Goal: Entertainment & Leisure: Consume media (video, audio)

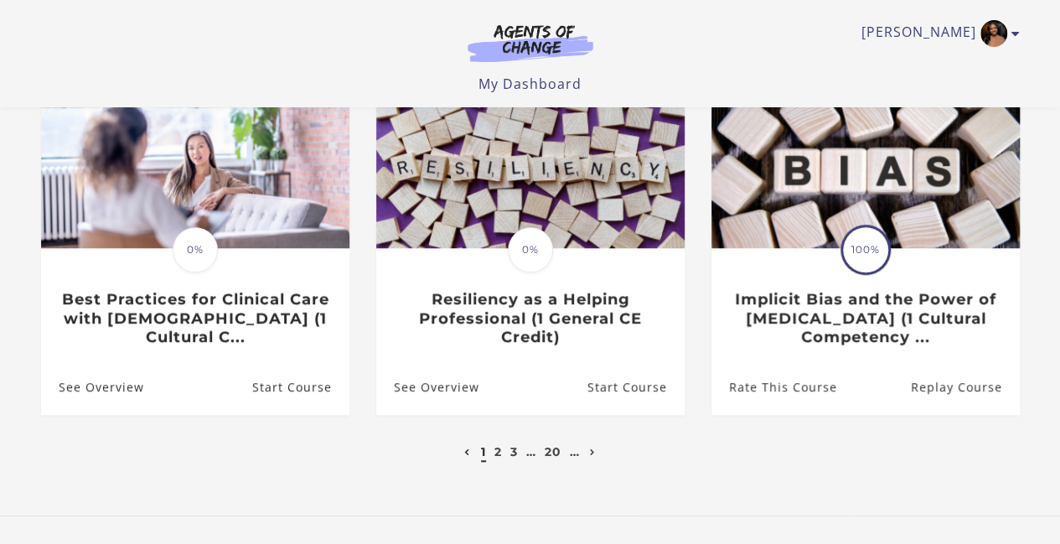
scroll to position [536, 0]
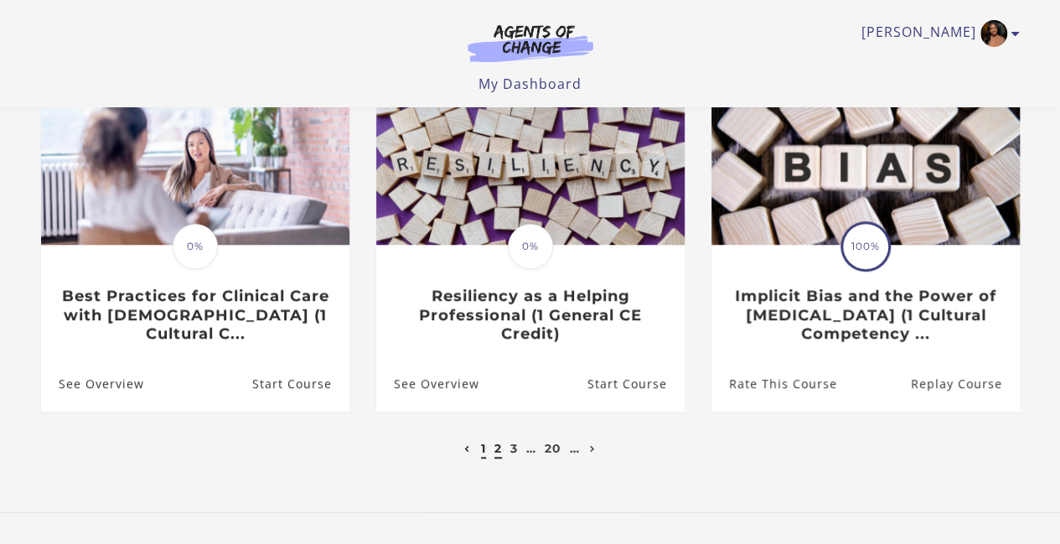
click at [494, 452] on link "2" at bounding box center [498, 448] width 8 height 15
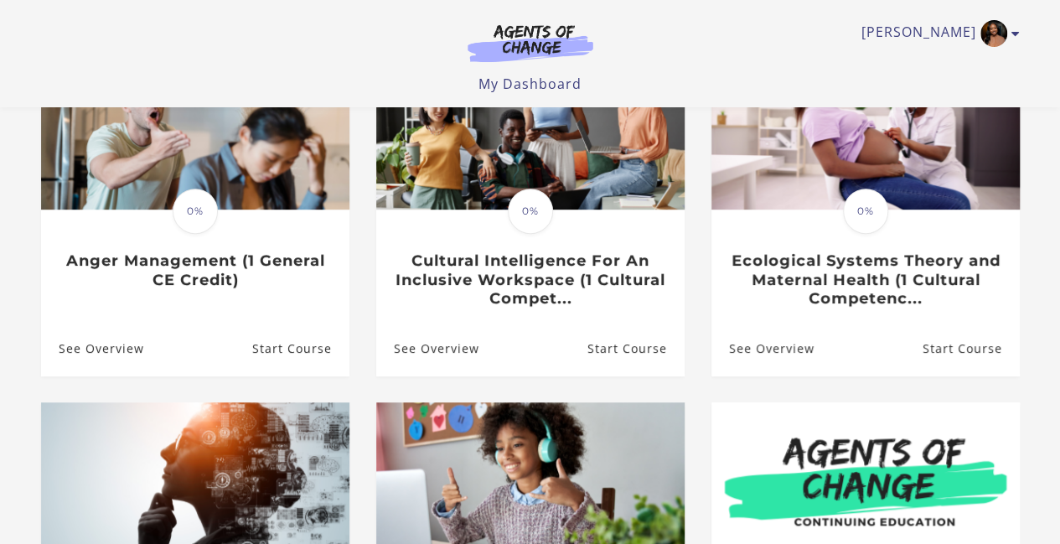
scroll to position [235, 0]
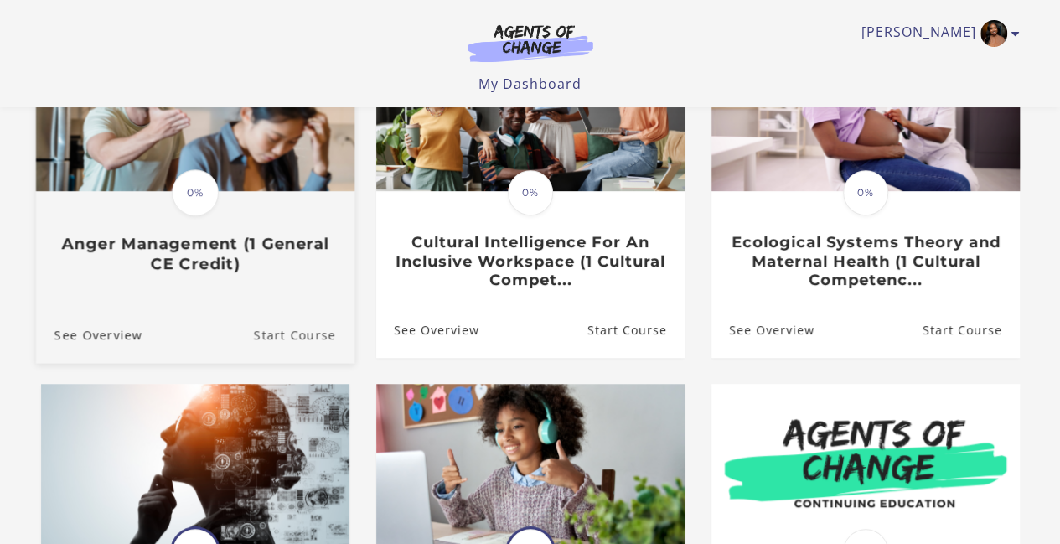
click at [296, 331] on link "Start Course" at bounding box center [303, 334] width 101 height 56
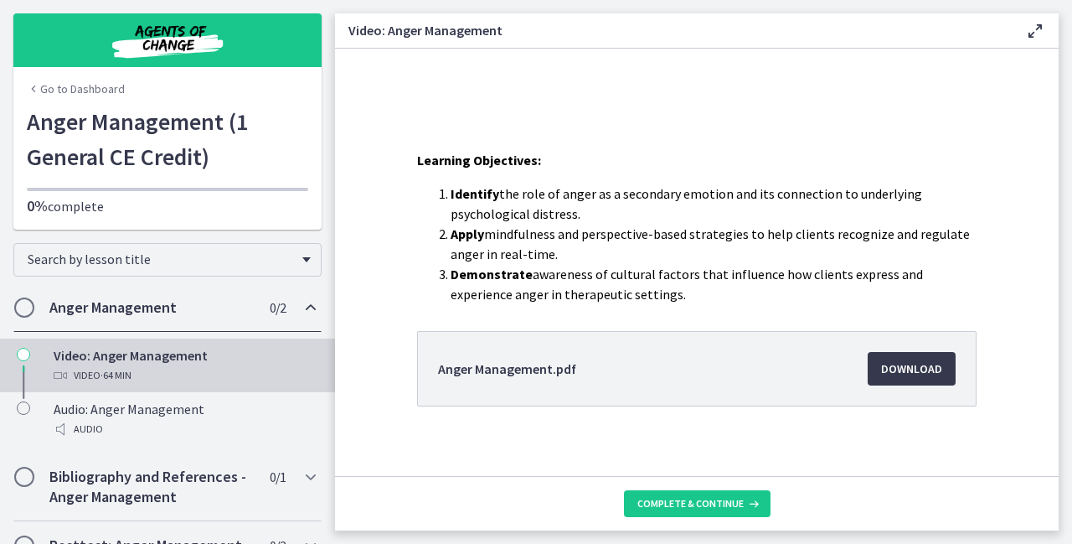
scroll to position [286, 0]
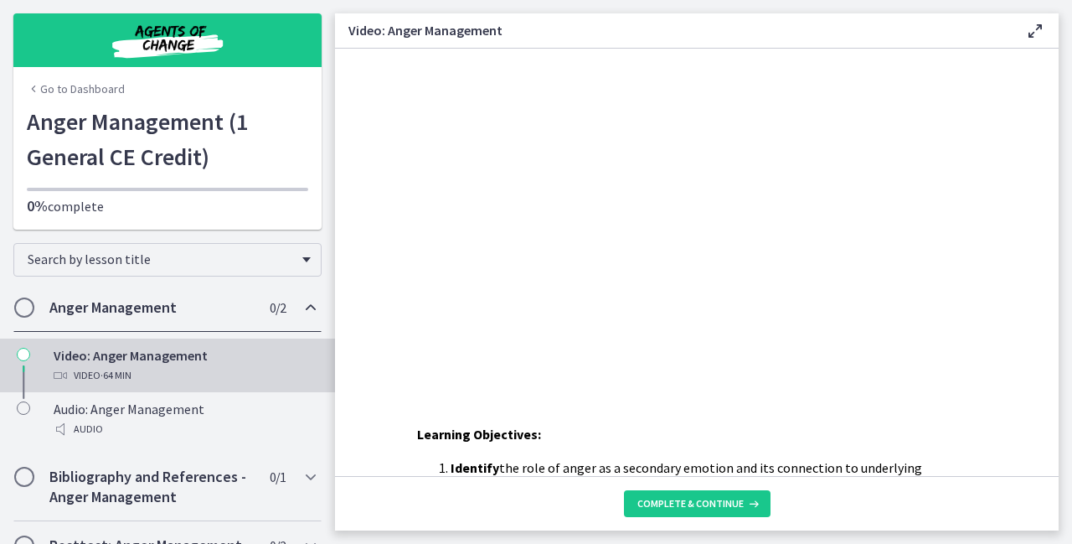
scroll to position [0, 0]
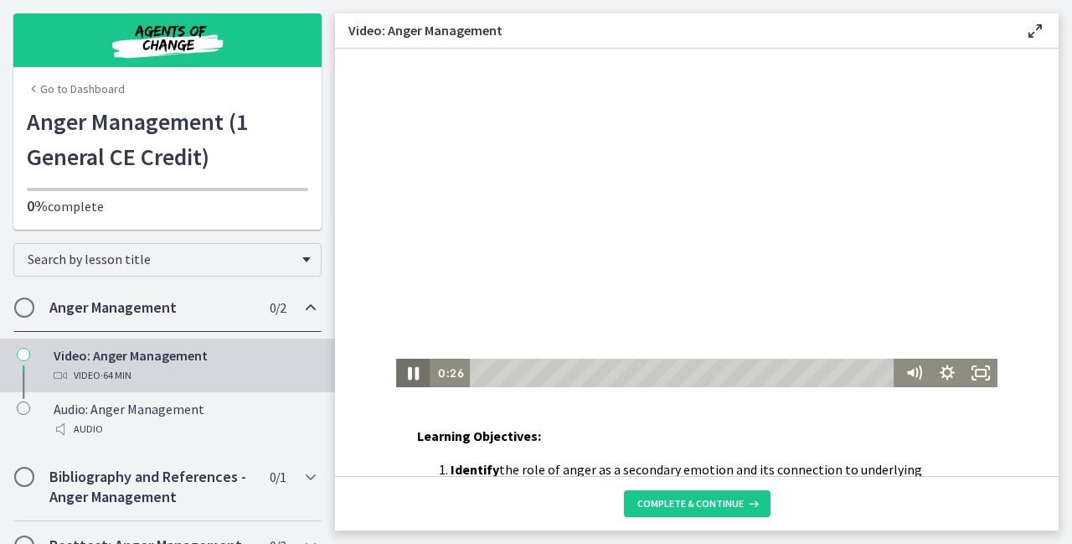
click at [405, 376] on icon "Pause" at bounding box center [413, 373] width 40 height 34
click at [403, 373] on icon "Play Video" at bounding box center [414, 373] width 40 height 34
click at [908, 326] on div "Volume" at bounding box center [914, 312] width 34 height 92
click at [908, 291] on div "Volume" at bounding box center [914, 312] width 34 height 92
click at [610, 413] on div "Learning Objectives: Identify the role of anger as a secondary emotion and its …" at bounding box center [697, 262] width 724 height 427
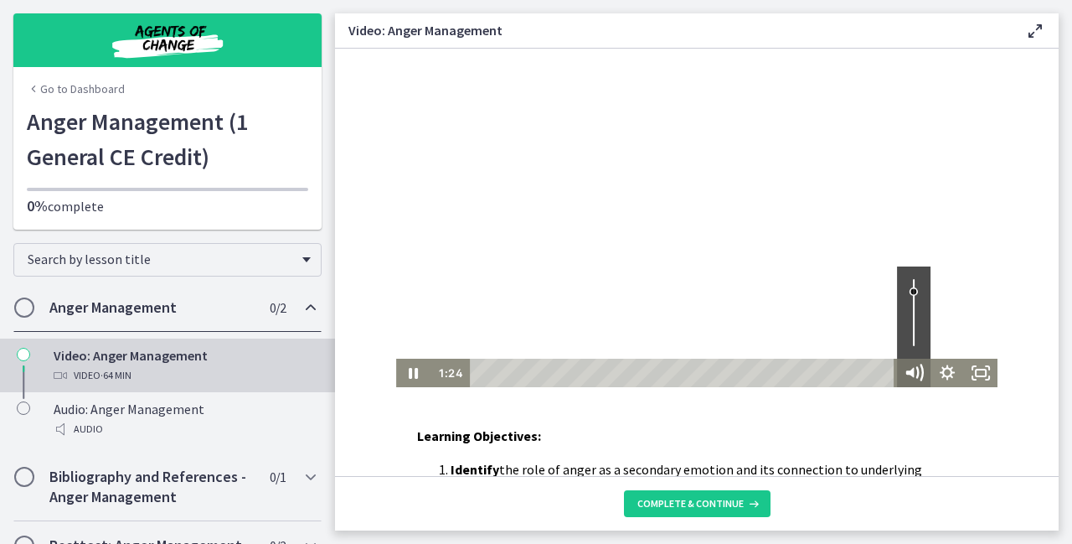
click at [913, 370] on icon "Mute" at bounding box center [914, 373] width 40 height 34
click at [911, 366] on icon "Unmute" at bounding box center [914, 373] width 40 height 34
click at [402, 374] on icon "Pause" at bounding box center [413, 373] width 40 height 34
click at [412, 374] on icon "Play Video" at bounding box center [414, 373] width 40 height 34
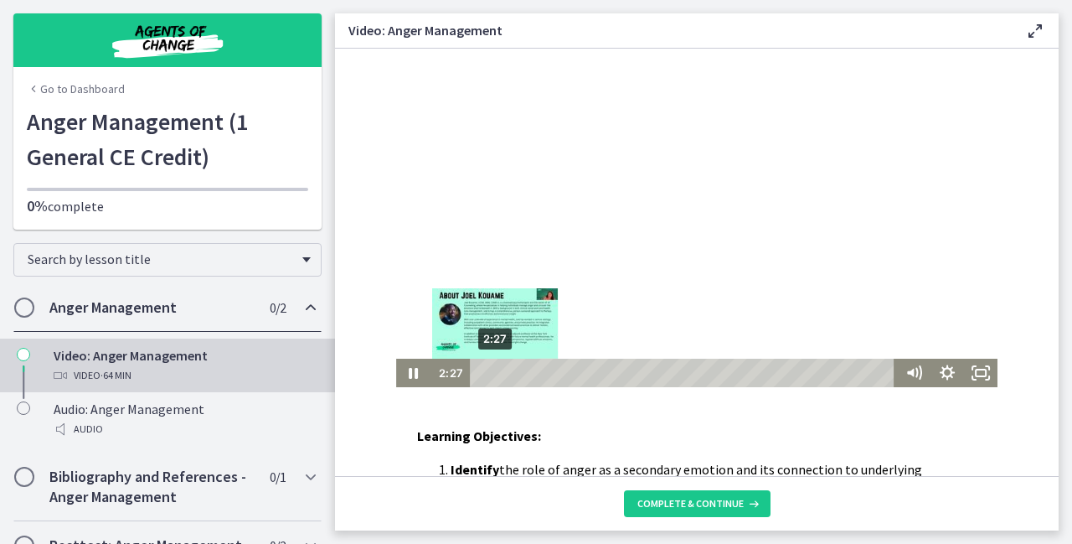
click at [488, 374] on div "2:27" at bounding box center [685, 372] width 412 height 28
click at [492, 374] on div "Playbar" at bounding box center [496, 372] width 9 height 9
click at [494, 374] on div "Playbar" at bounding box center [498, 372] width 9 height 9
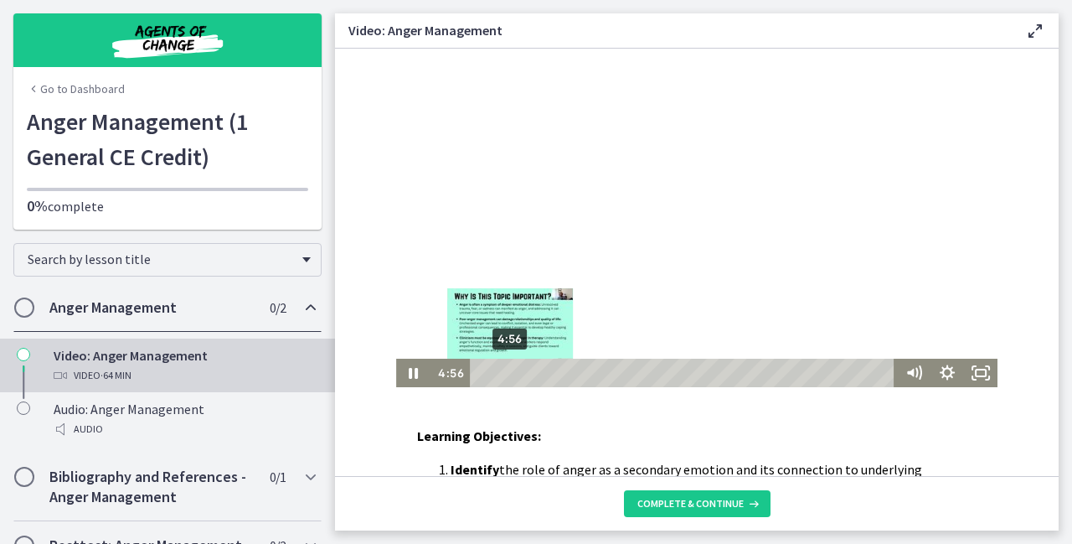
click at [504, 373] on div "4:56" at bounding box center [685, 372] width 412 height 28
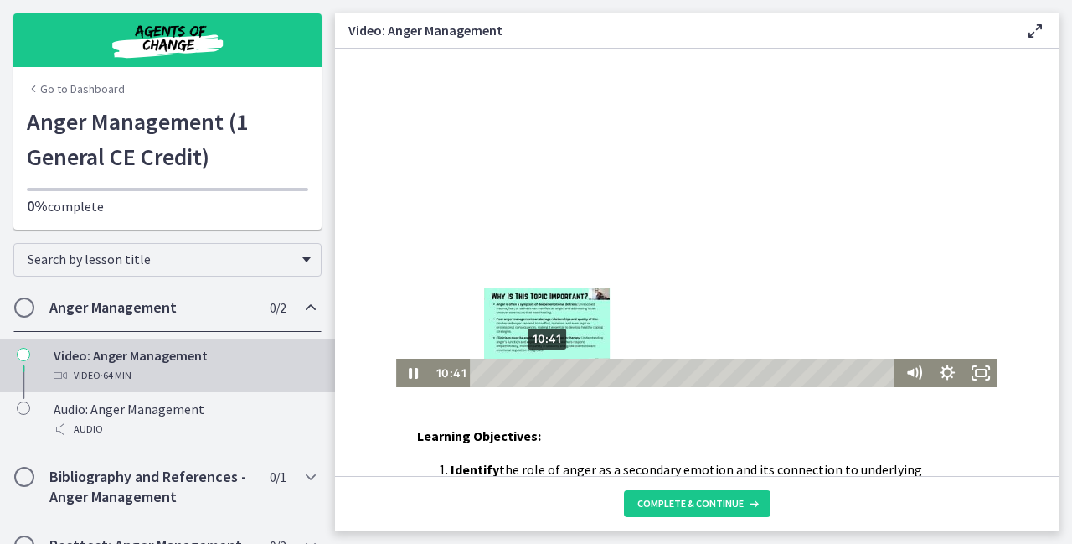
click at [541, 373] on div "10:41" at bounding box center [685, 372] width 412 height 28
click at [563, 372] on div "Playbar" at bounding box center [567, 372] width 9 height 9
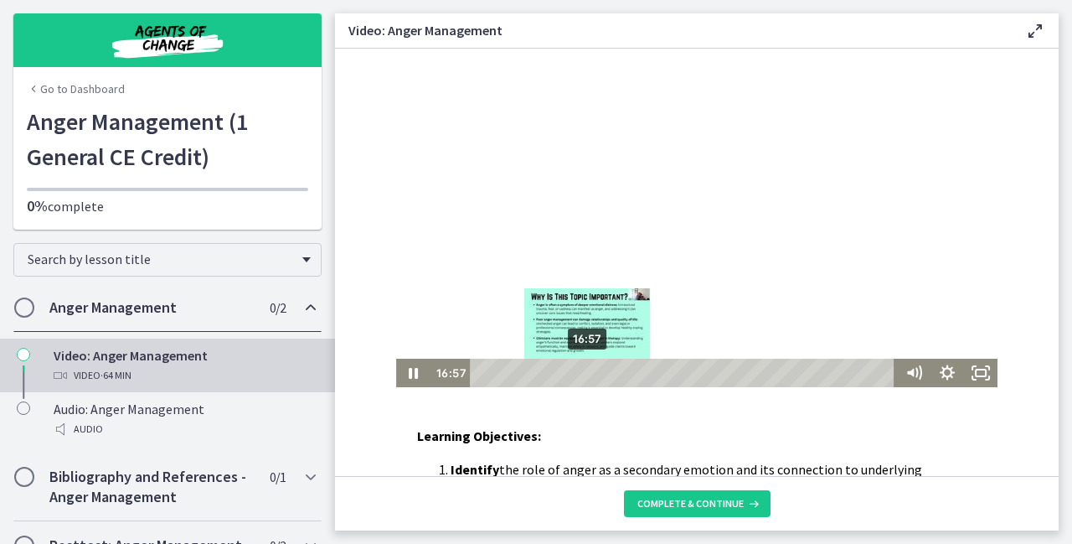
click at [581, 373] on div "16:57" at bounding box center [685, 372] width 412 height 28
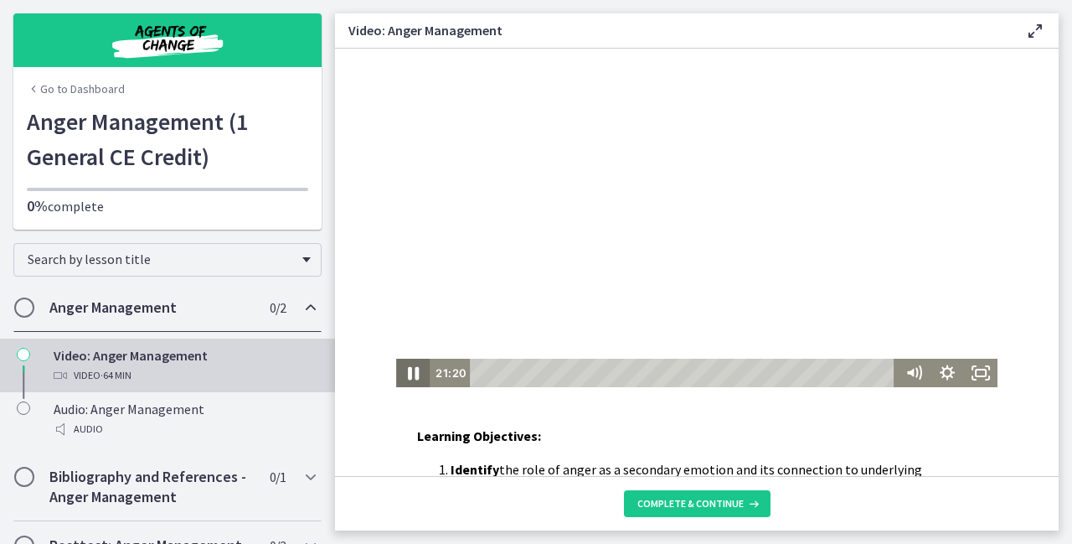
click at [407, 372] on icon "Pause" at bounding box center [413, 373] width 40 height 34
